Goal: Task Accomplishment & Management: Manage account settings

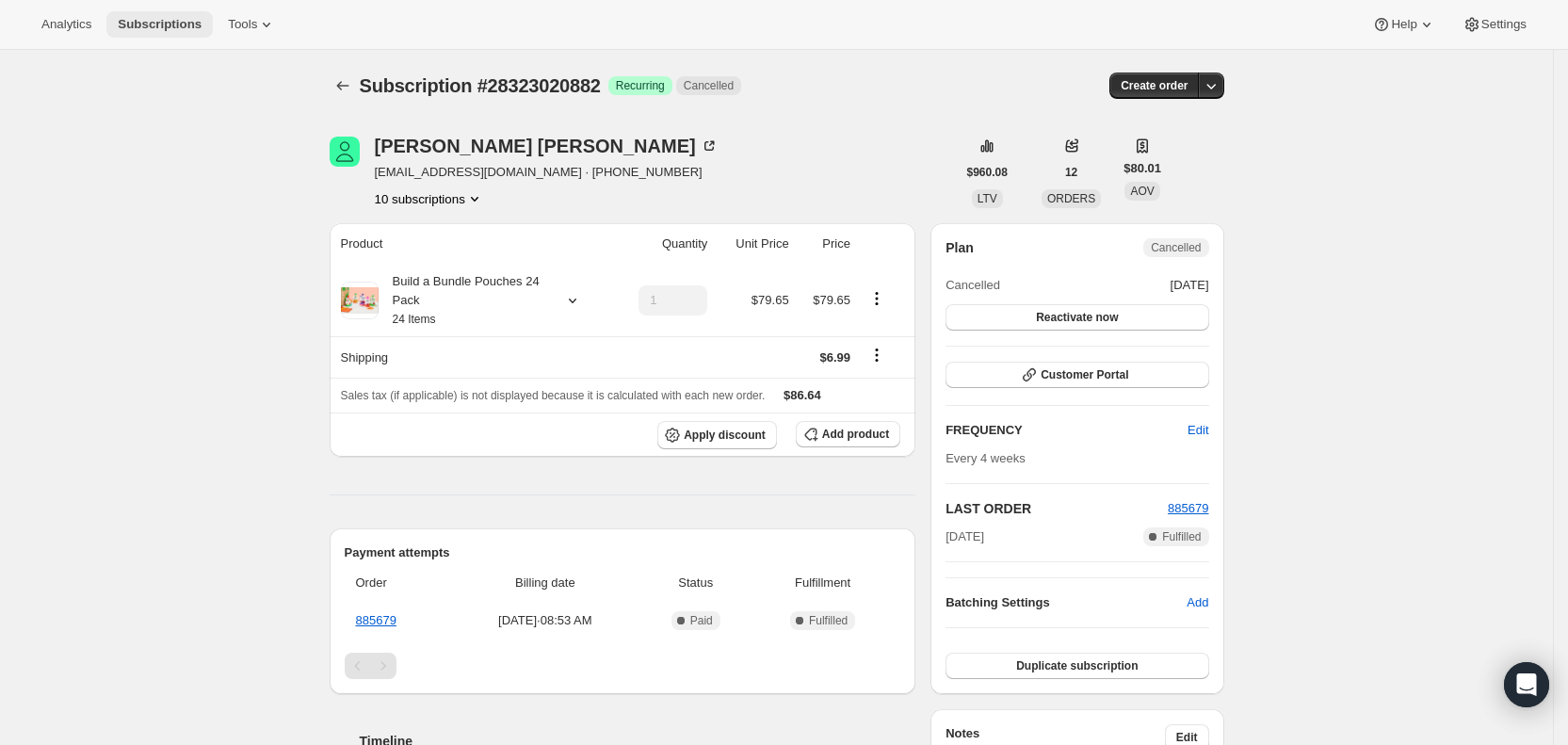
click at [149, 23] on span "Subscriptions" at bounding box center [160, 25] width 84 height 15
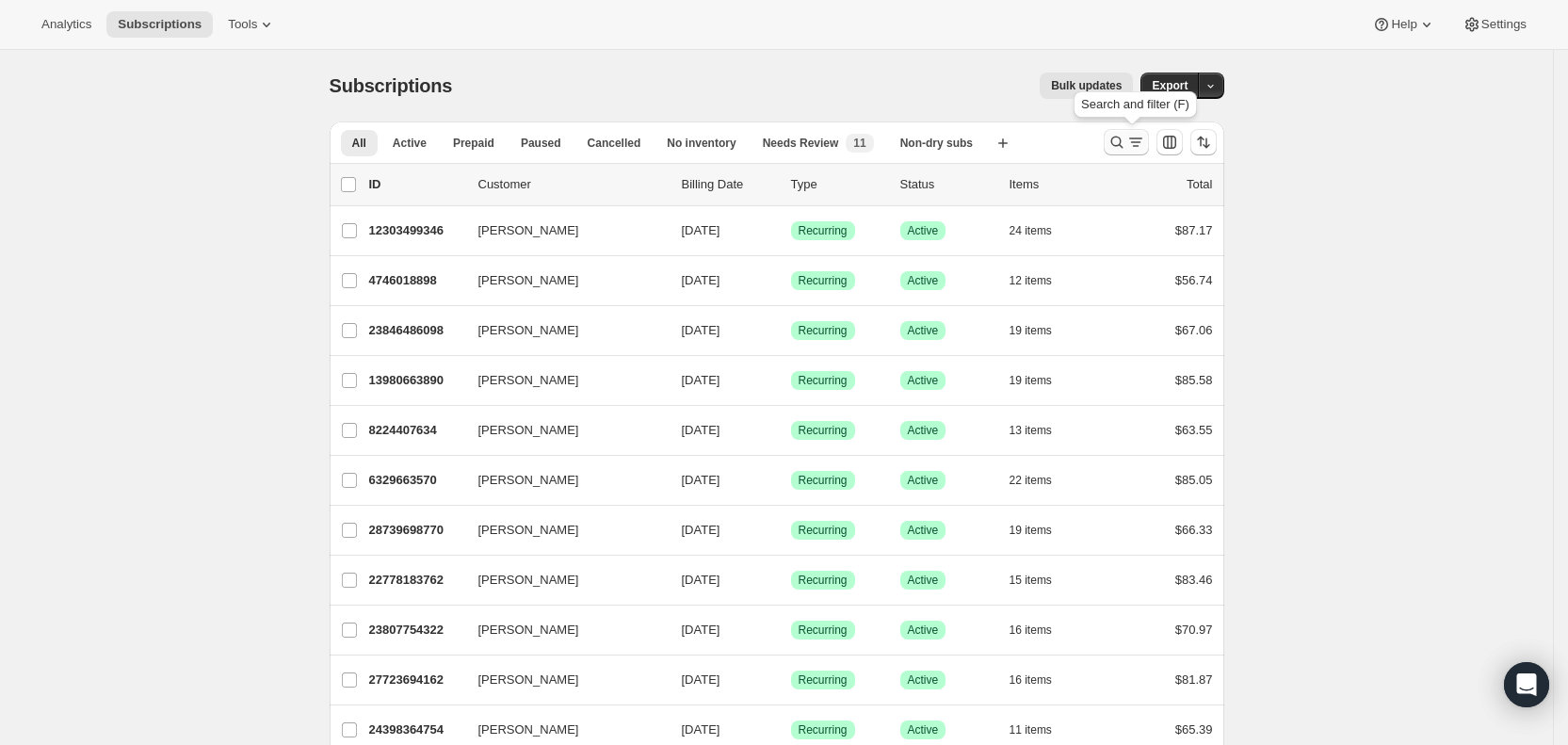
click at [1123, 138] on icon "Search and filter results" at bounding box center [1117, 142] width 19 height 19
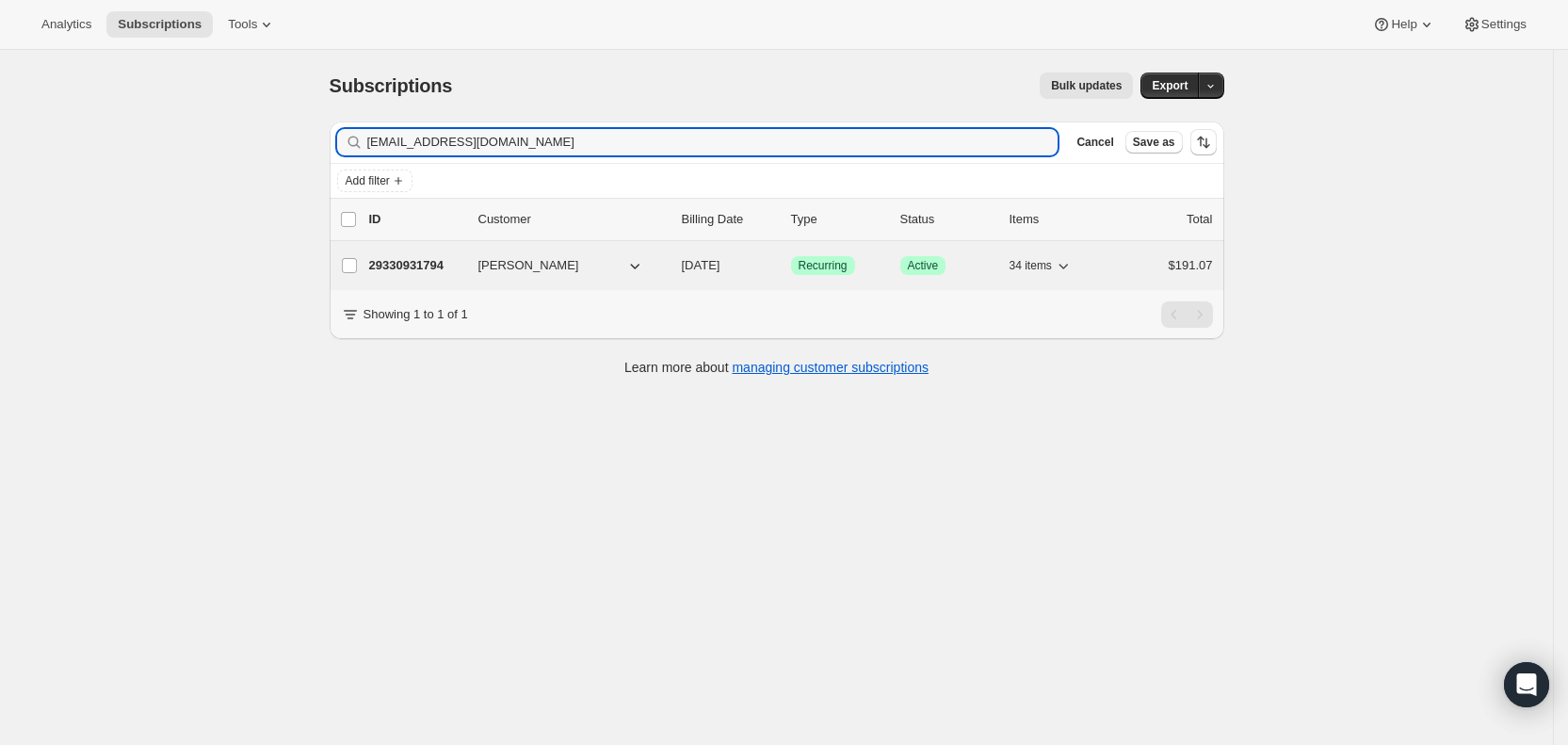
type input "[EMAIL_ADDRESS][DOMAIN_NAME]"
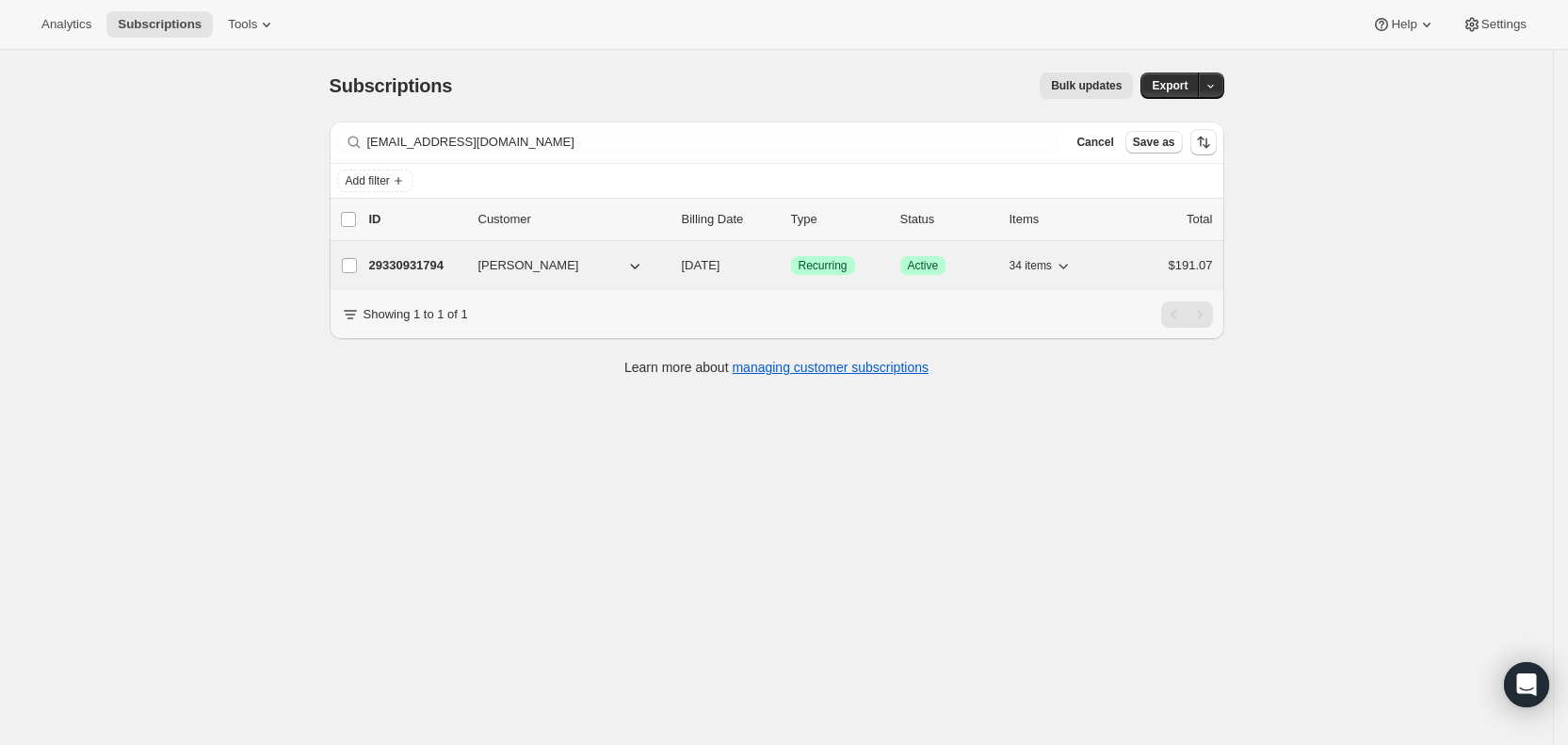
click at [721, 261] on span "[DATE]" at bounding box center [701, 265] width 39 height 14
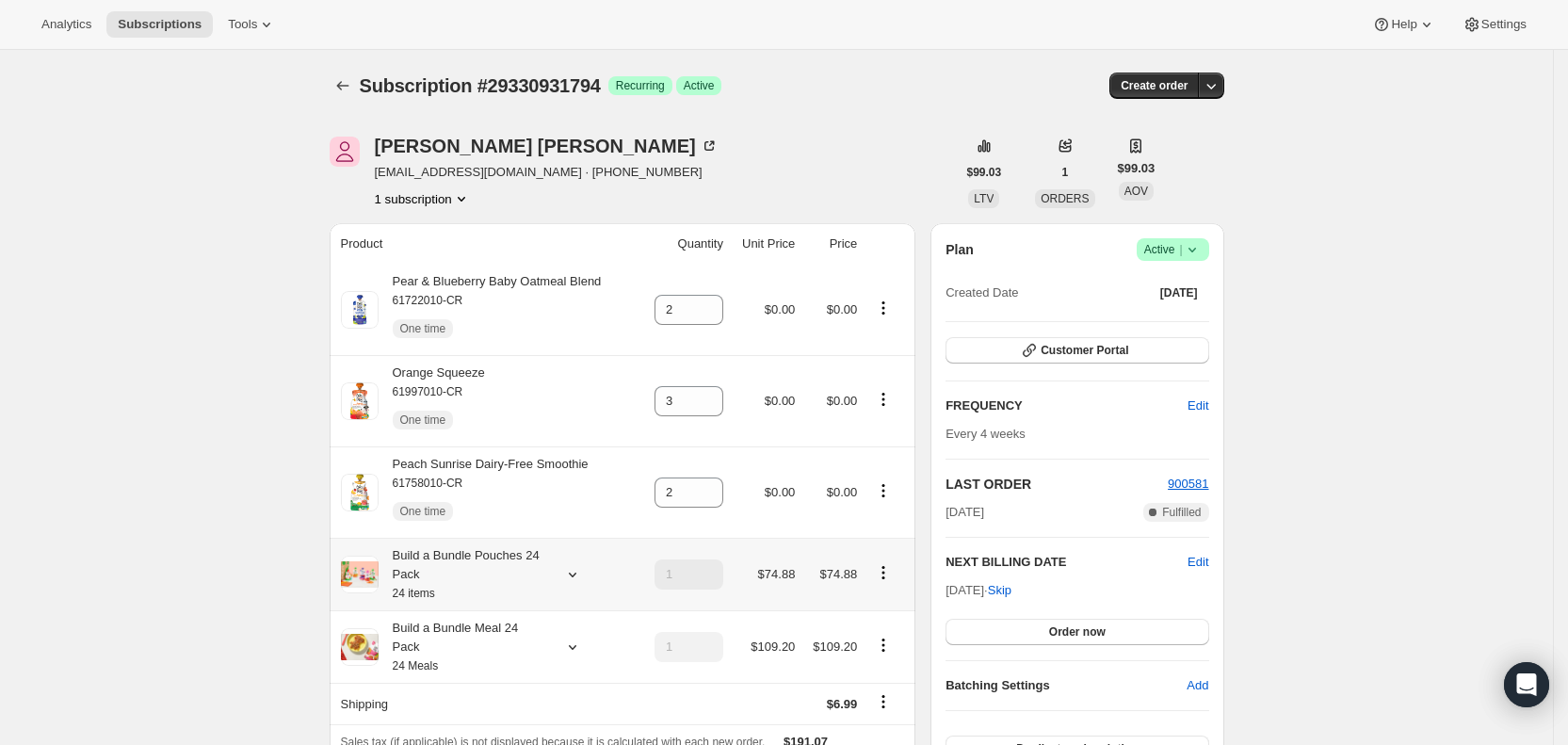
click at [891, 570] on icon "Product actions" at bounding box center [883, 573] width 19 height 19
click at [859, 530] on span "Remove" at bounding box center [854, 537] width 45 height 14
type input "0"
click at [925, 60] on div "Subscription #29330931794. This page is ready Subscription #29330931794 Success…" at bounding box center [777, 86] width 895 height 72
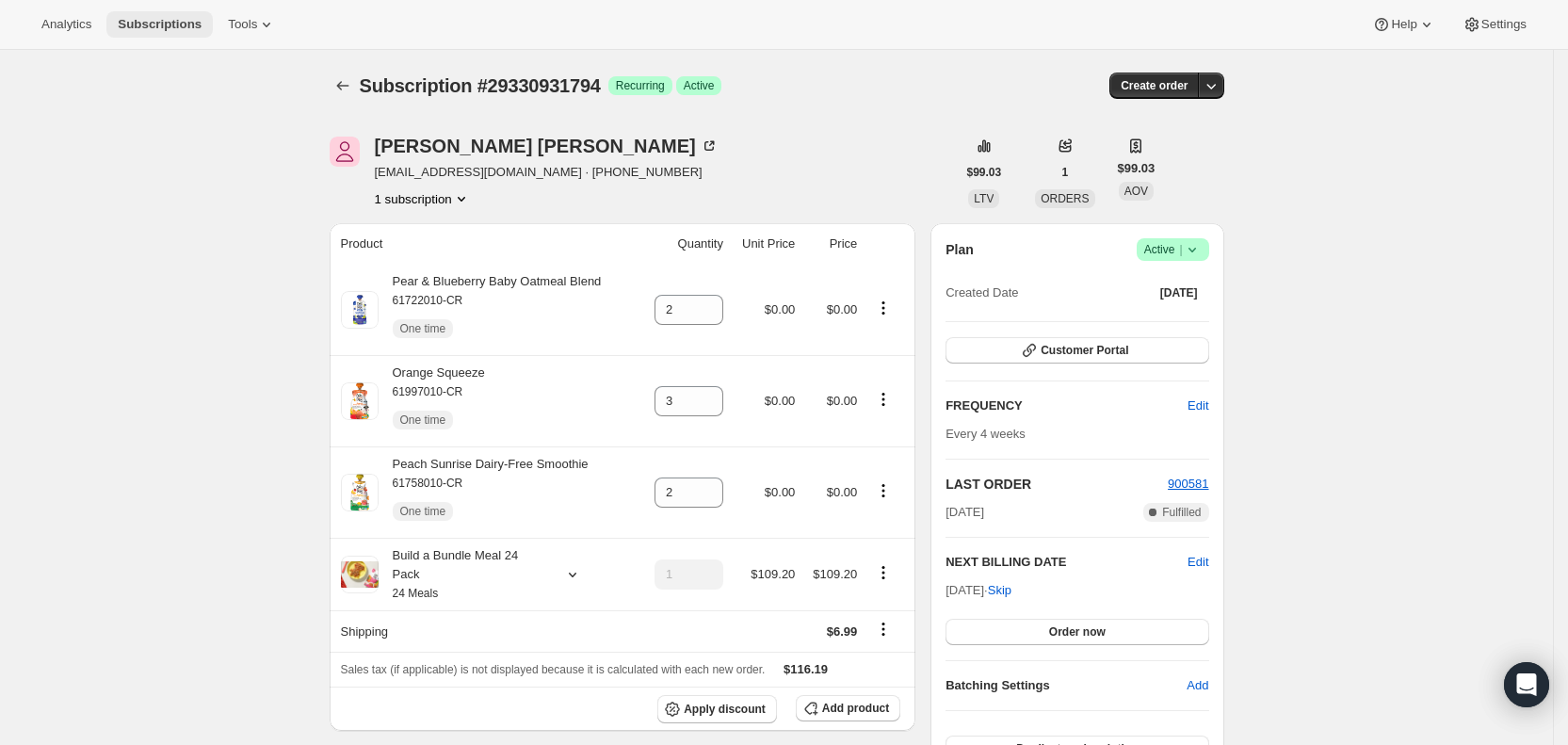
click at [172, 23] on span "Subscriptions" at bounding box center [160, 25] width 84 height 15
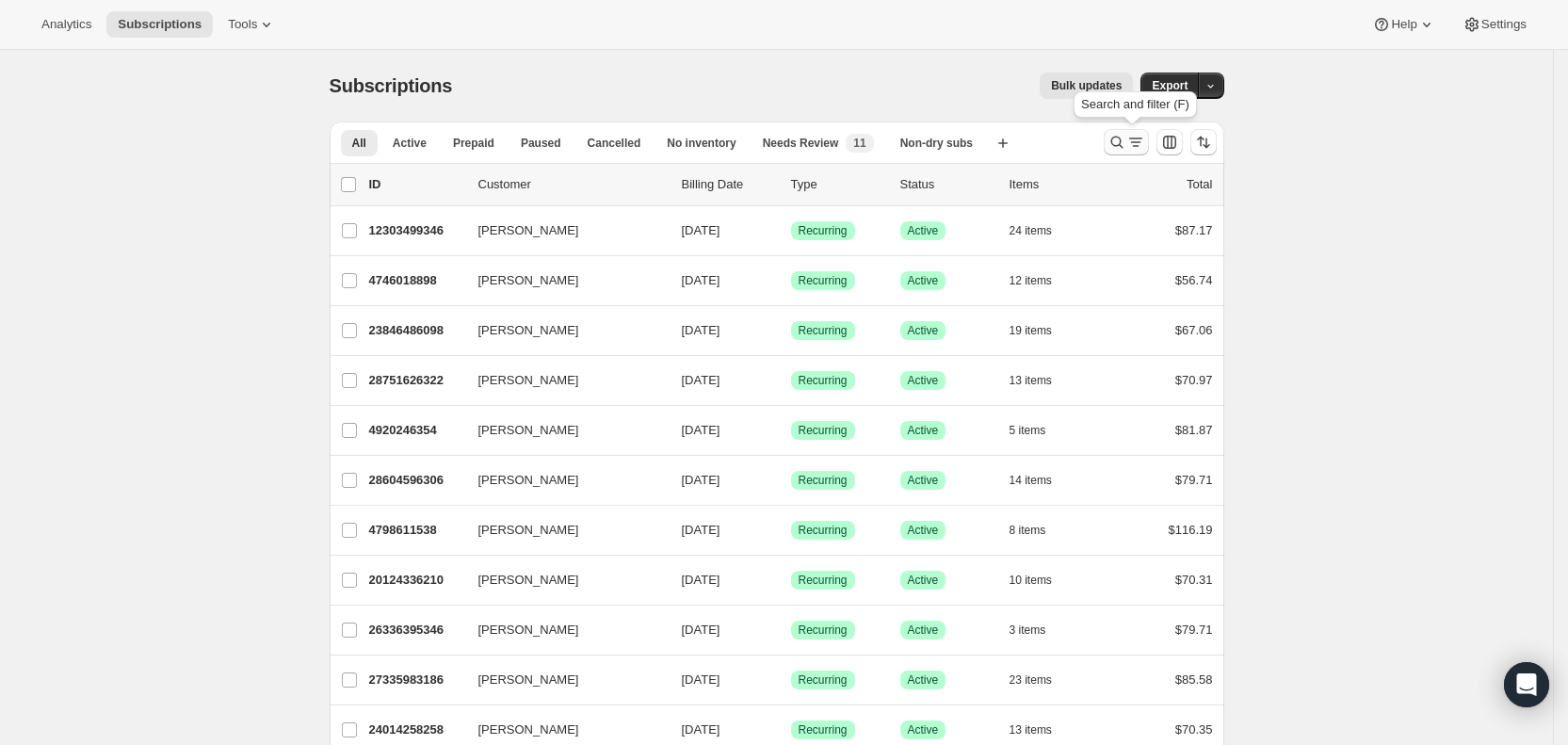
click at [1139, 140] on icon "Search and filter results" at bounding box center [1136, 142] width 19 height 19
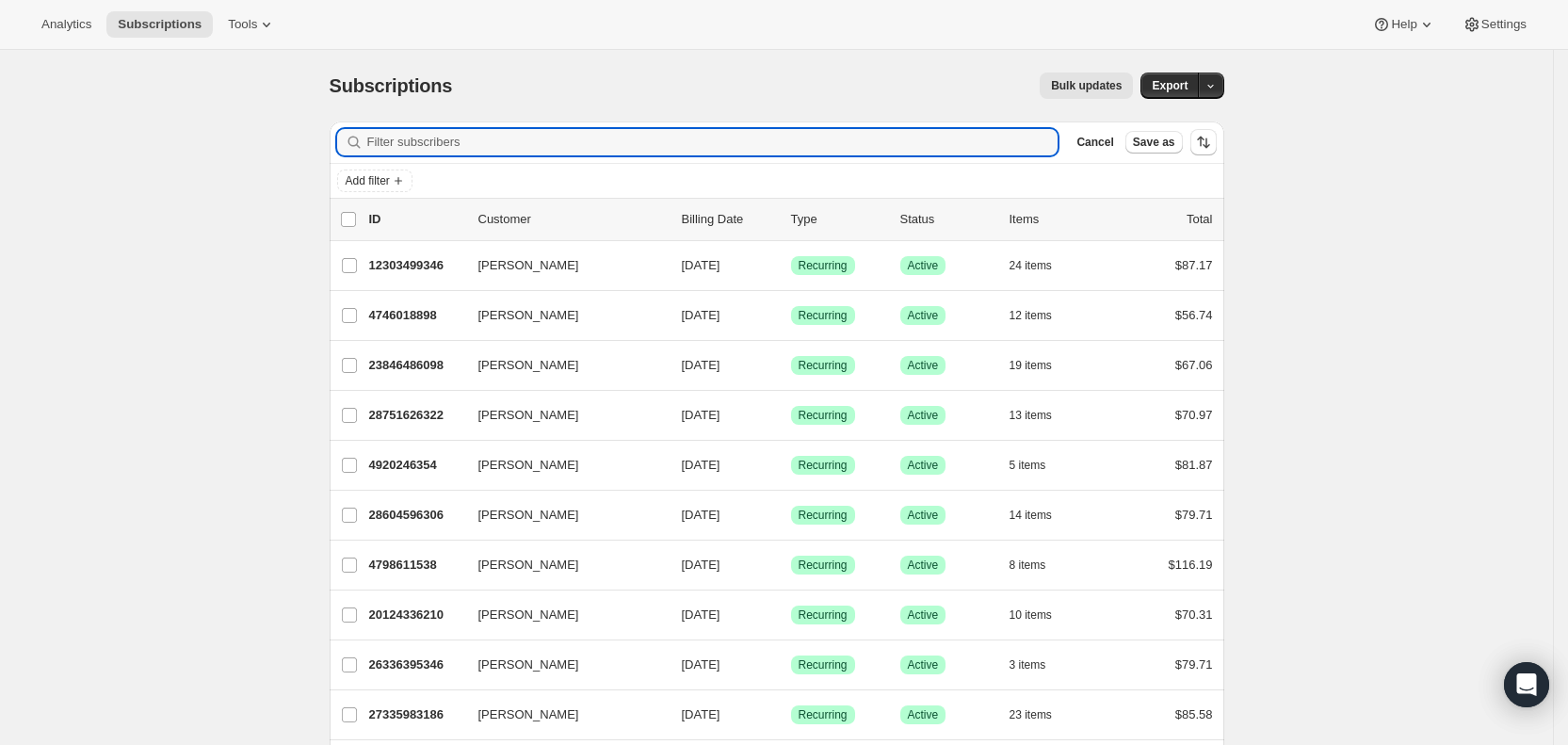
paste input "[EMAIL_ADDRESS][DOMAIN_NAME]"
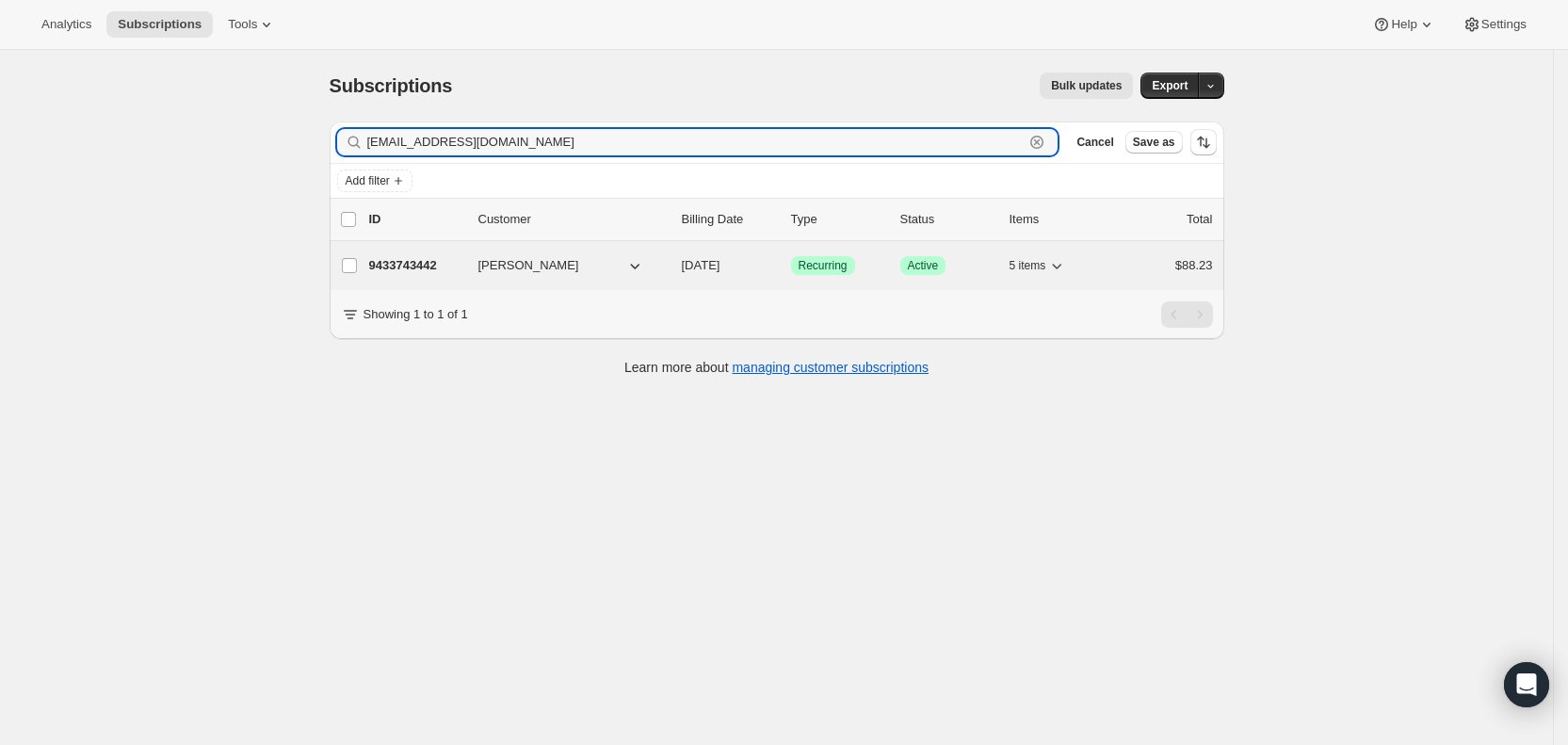
type input "[EMAIL_ADDRESS][DOMAIN_NAME]"
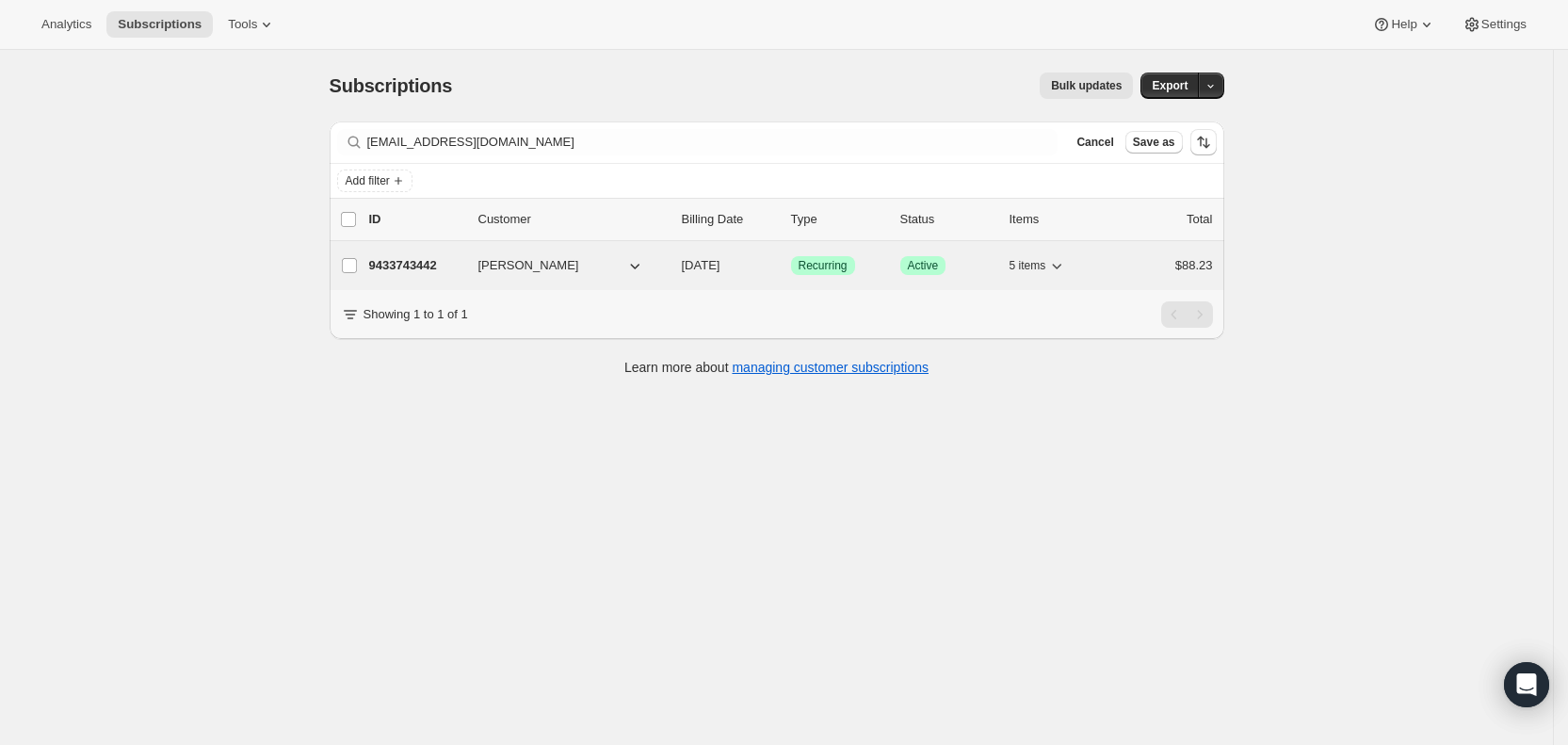
click at [721, 266] on span "[DATE]" at bounding box center [701, 265] width 39 height 14
